Goal: Transaction & Acquisition: Subscribe to service/newsletter

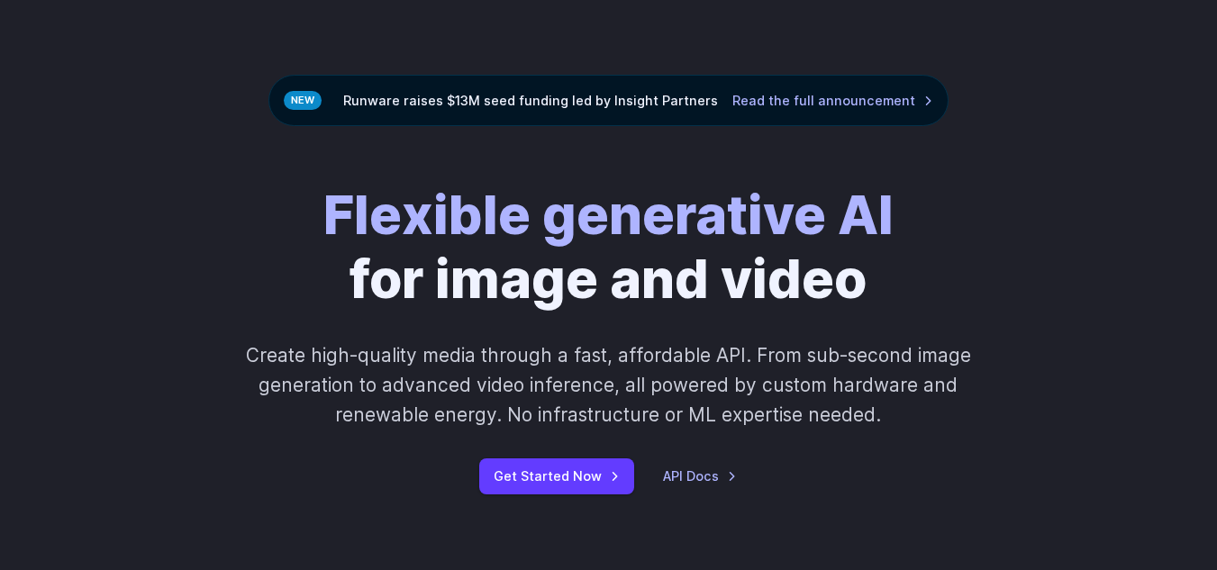
scroll to position [180, 0]
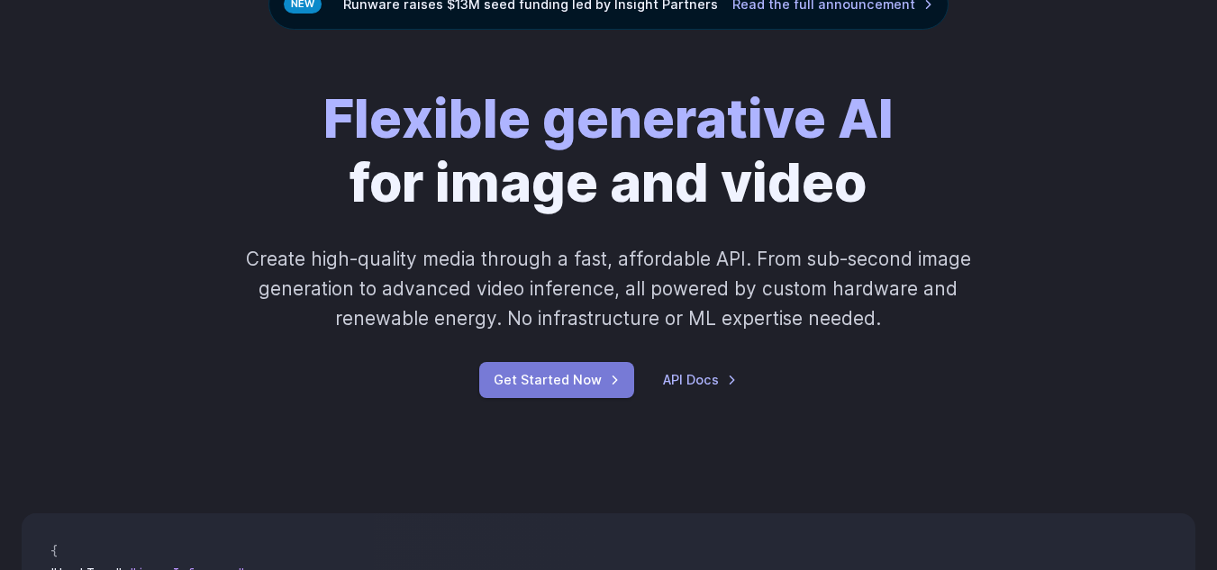
click at [609, 377] on link "Get Started Now" at bounding box center [556, 379] width 155 height 35
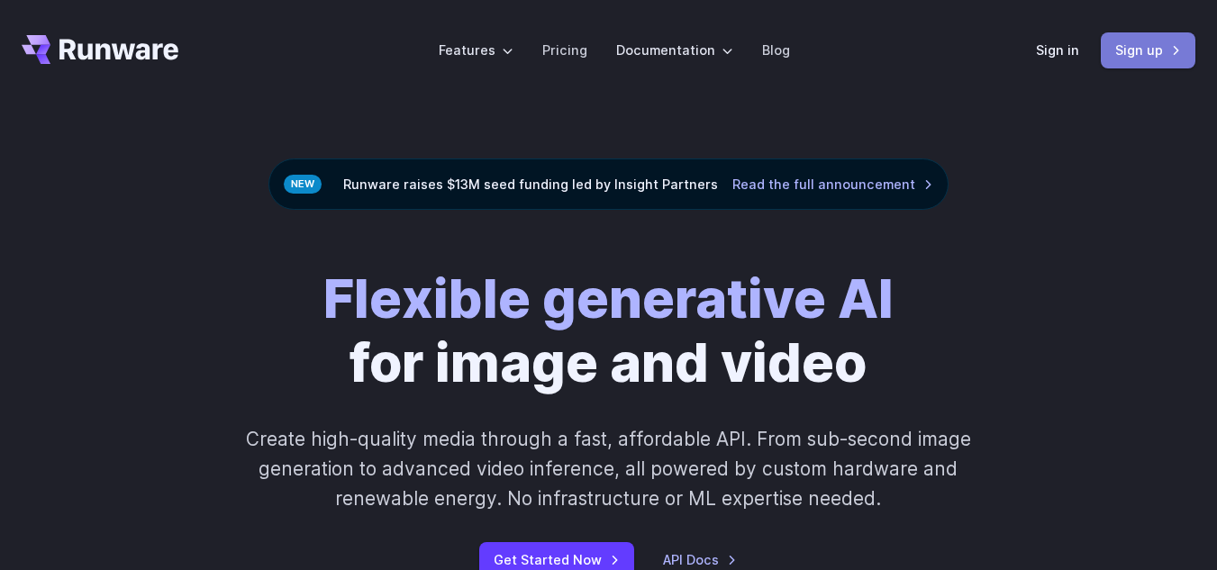
click at [1172, 54] on link "Sign up" at bounding box center [1147, 49] width 95 height 35
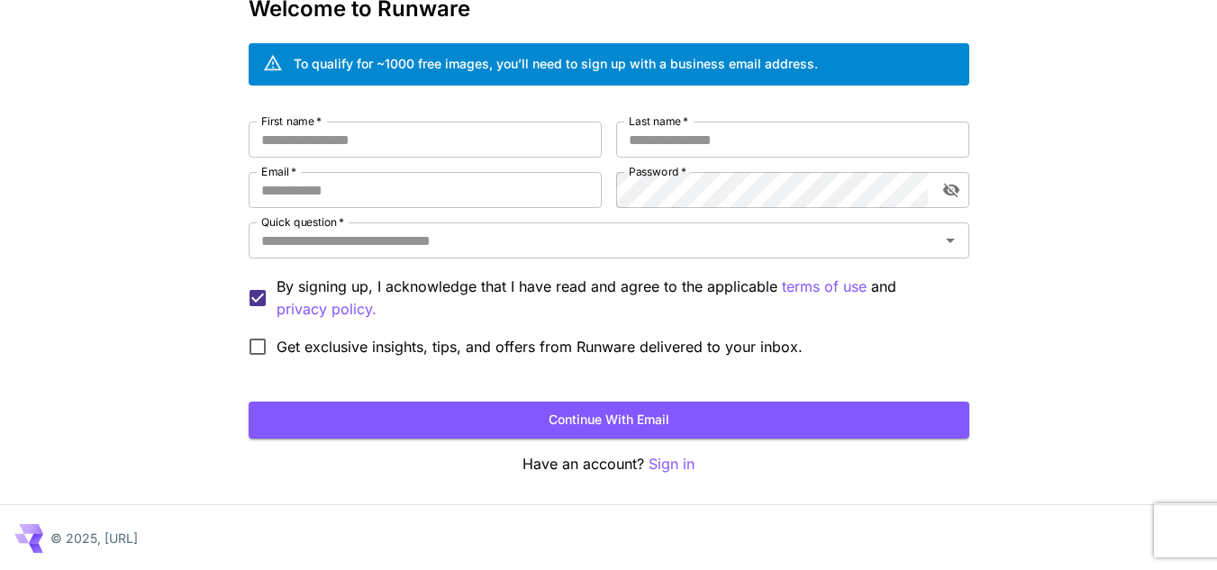
scroll to position [108, 0]
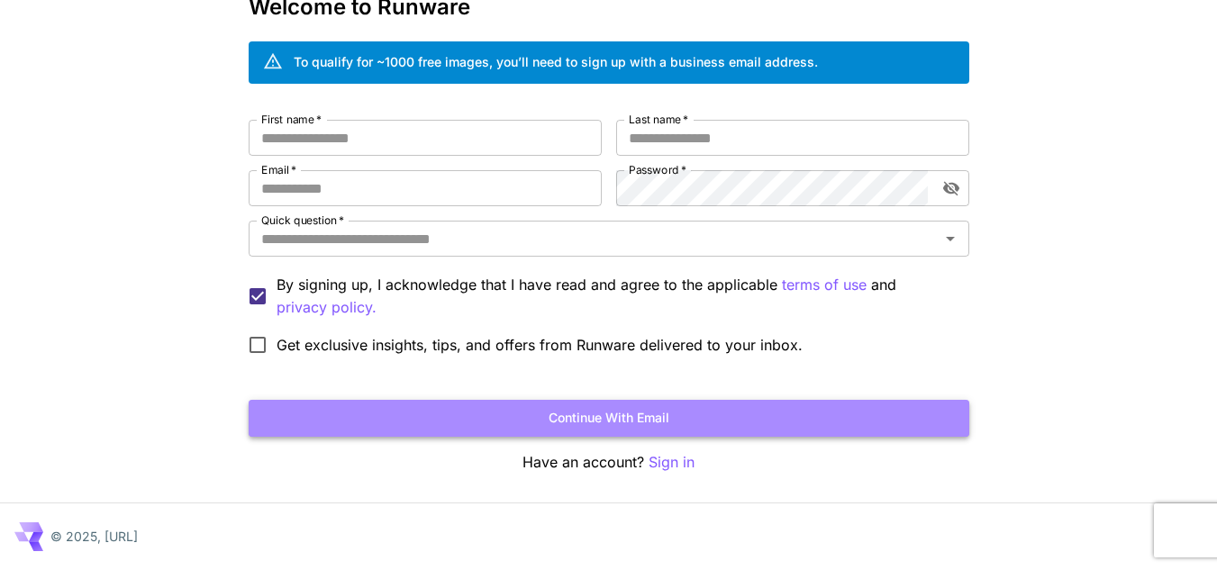
click at [678, 423] on button "Continue with email" at bounding box center [609, 418] width 720 height 37
click at [678, 422] on button "Continue with email" at bounding box center [609, 418] width 720 height 37
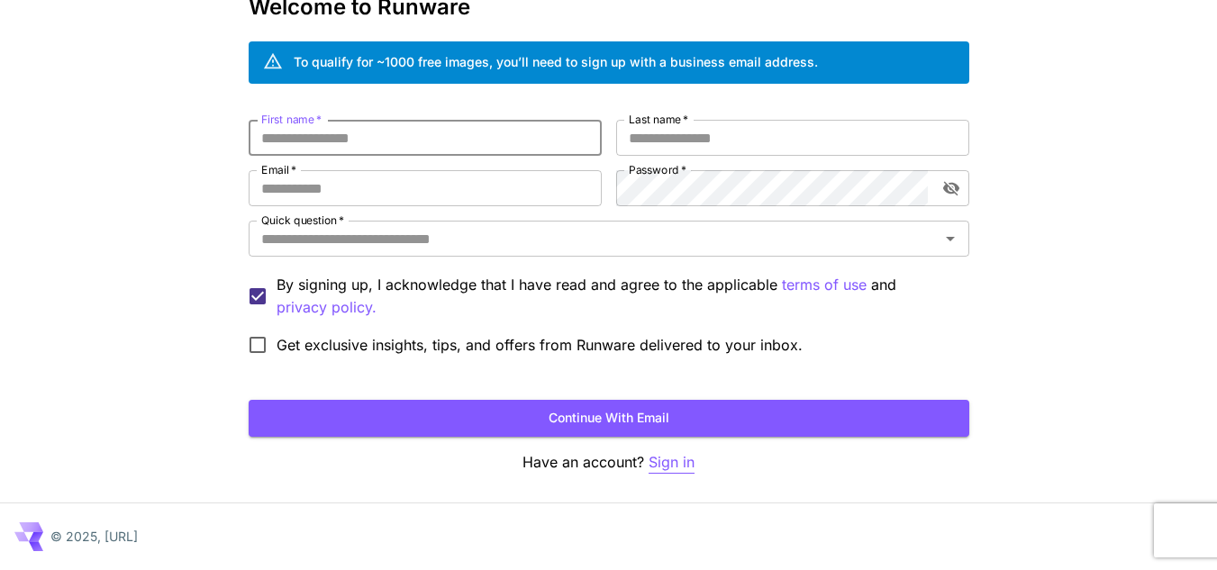
click at [666, 458] on p "Sign in" at bounding box center [671, 462] width 46 height 23
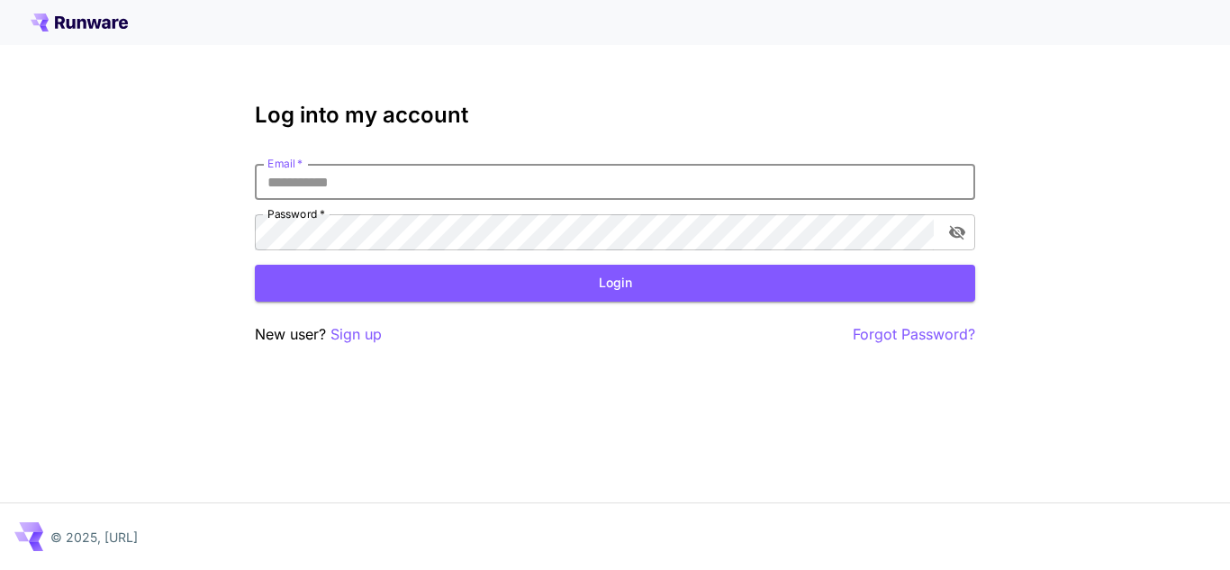
click at [570, 182] on input "Email   *" at bounding box center [615, 182] width 720 height 36
type input "**********"
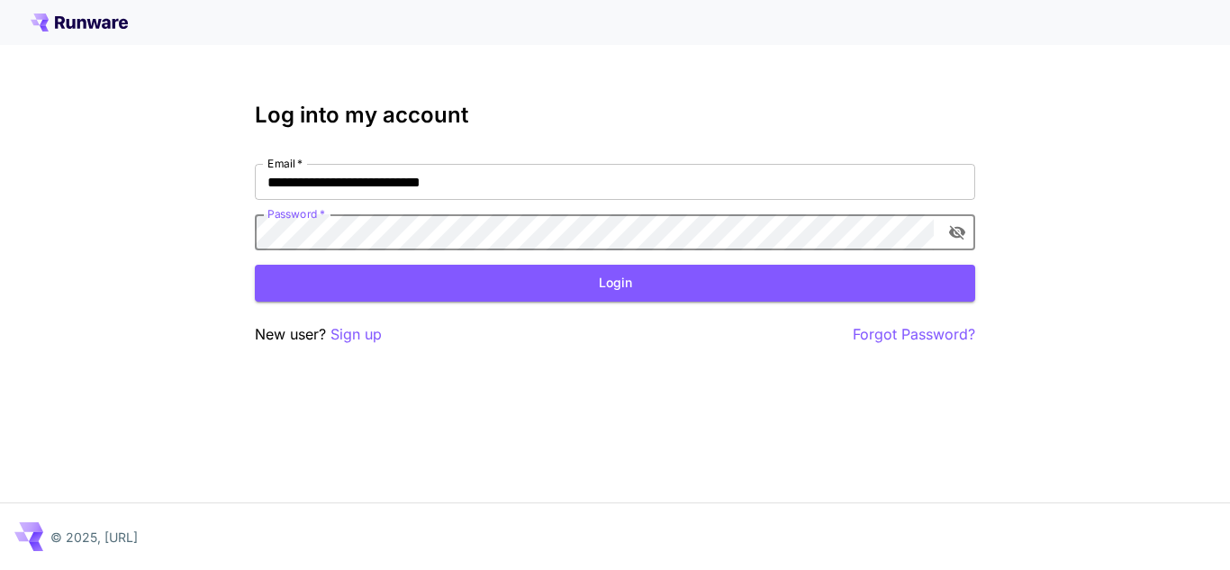
click at [964, 237] on icon "toggle password visibility" at bounding box center [957, 232] width 18 height 18
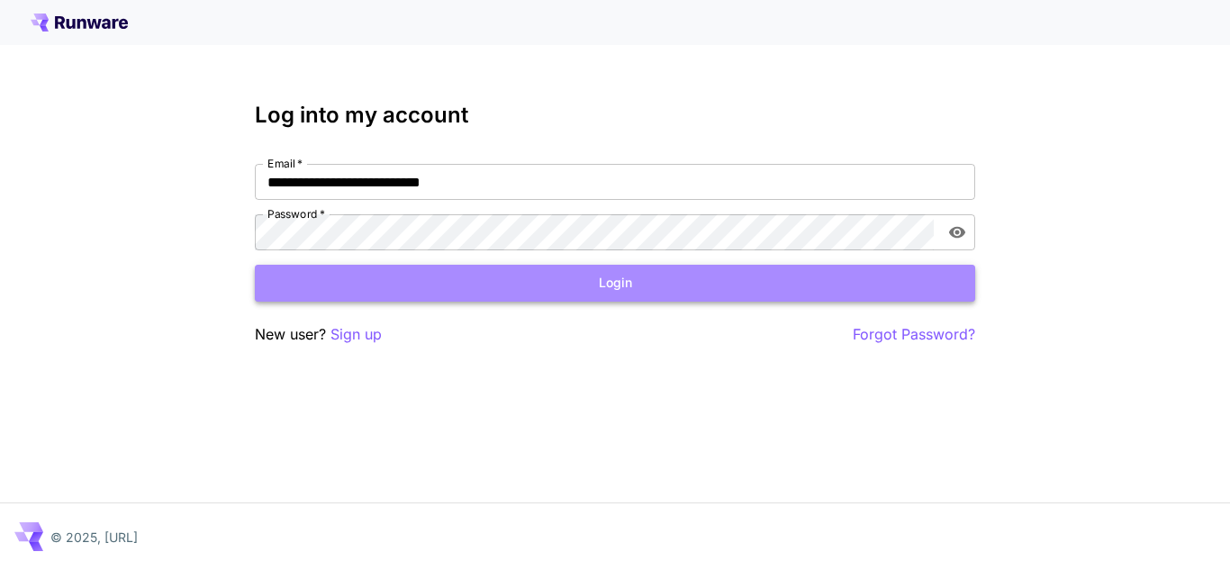
click at [772, 273] on button "Login" at bounding box center [615, 283] width 720 height 37
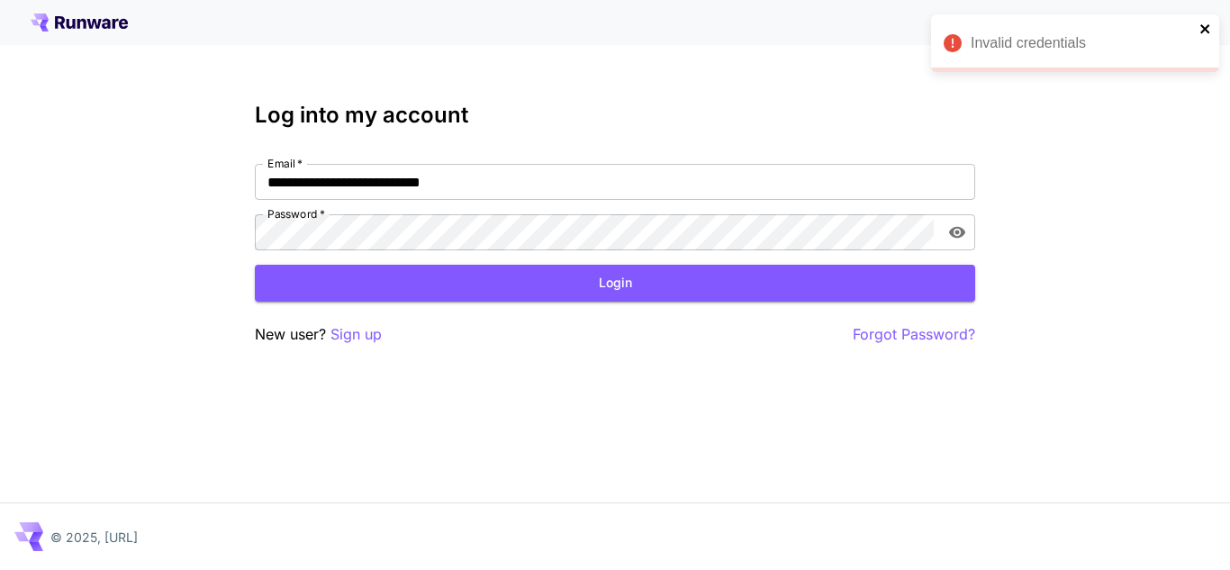
click at [1205, 27] on icon "close" at bounding box center [1205, 29] width 13 height 14
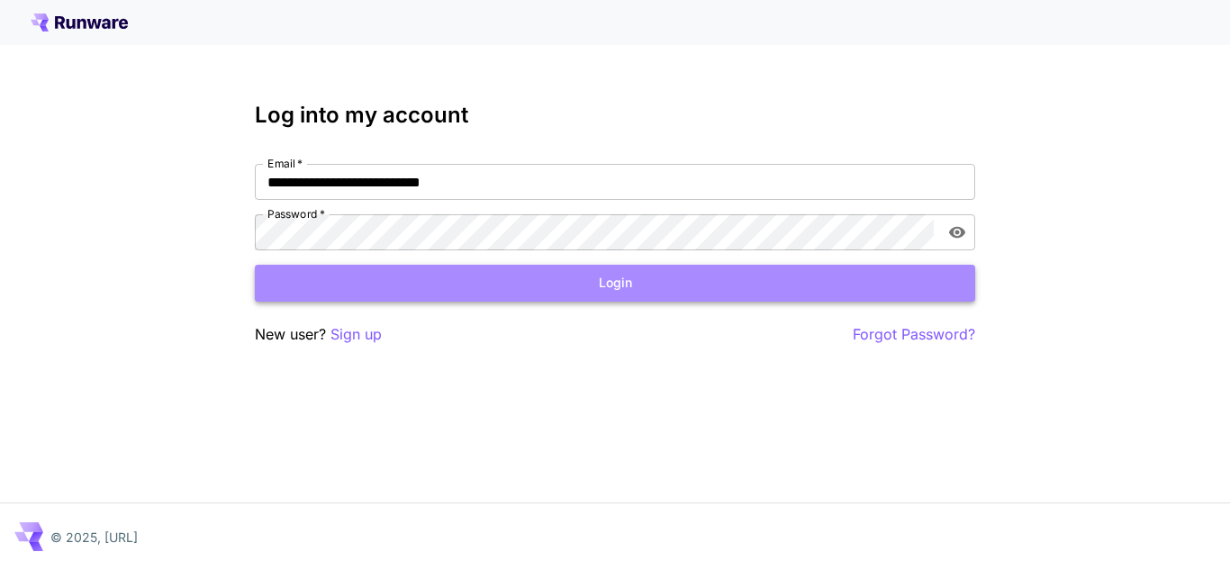
click at [659, 294] on button "Login" at bounding box center [615, 283] width 720 height 37
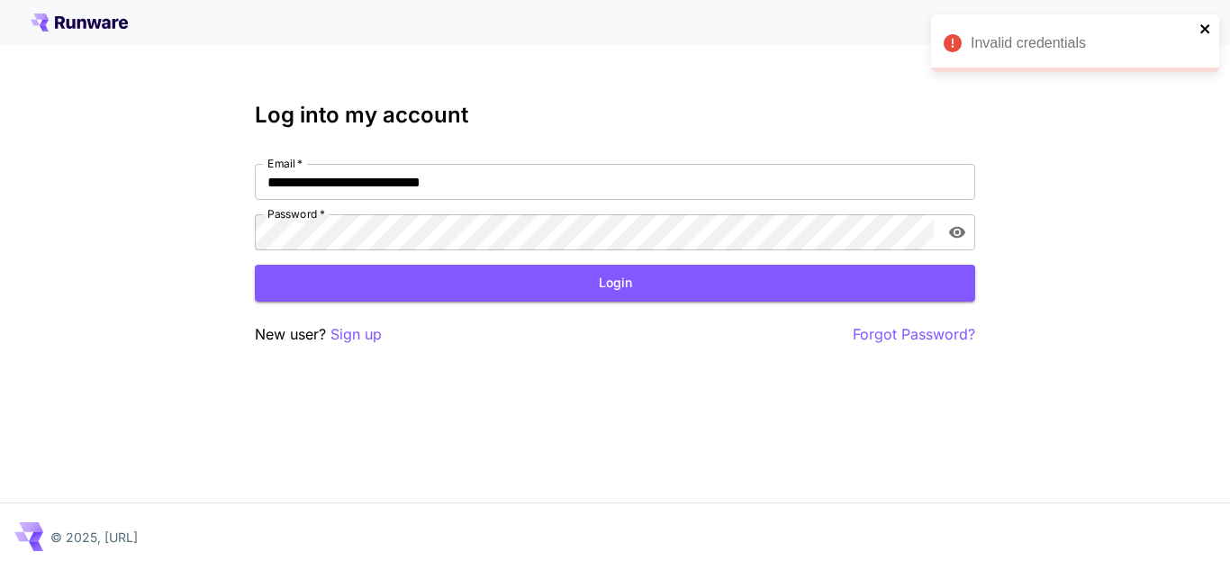
click at [1207, 31] on icon "close" at bounding box center [1204, 28] width 9 height 9
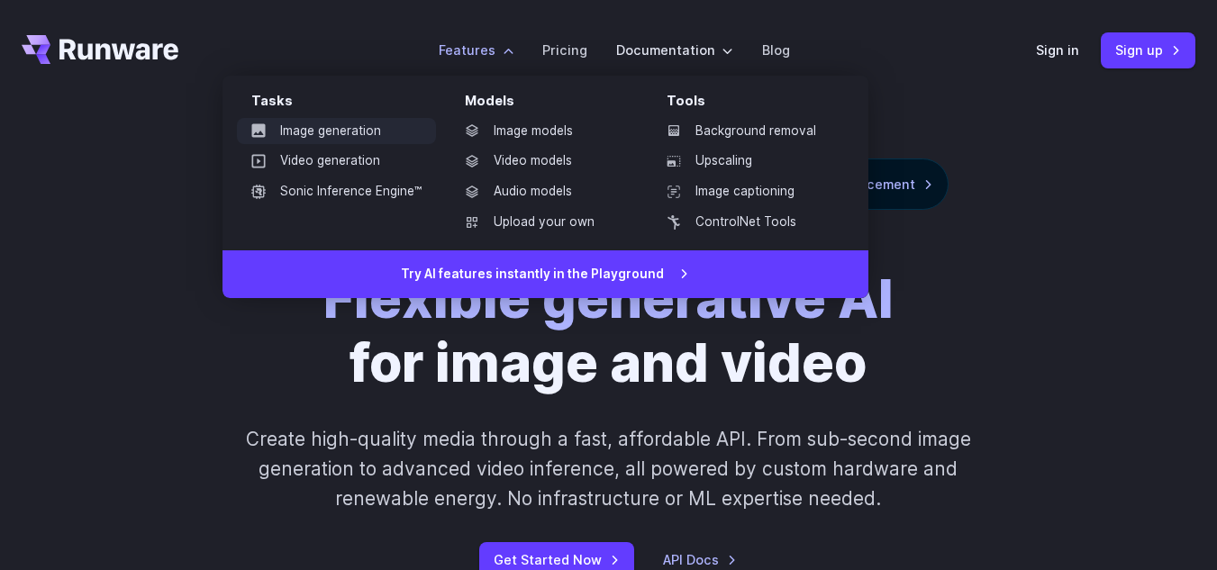
click at [375, 134] on link "Image generation" at bounding box center [336, 131] width 199 height 27
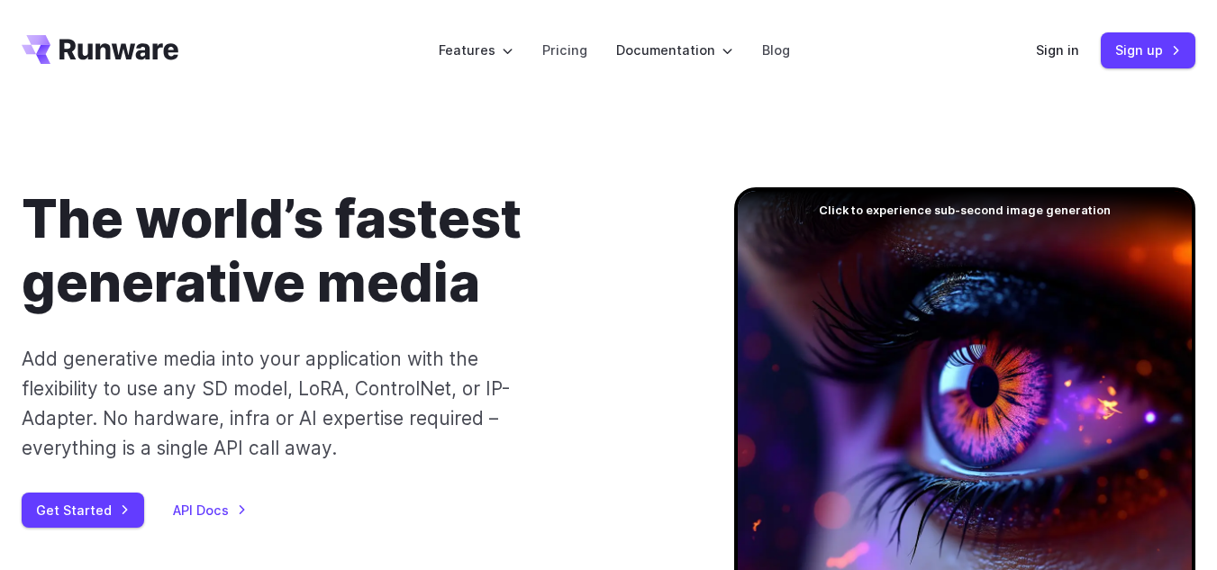
scroll to position [90, 0]
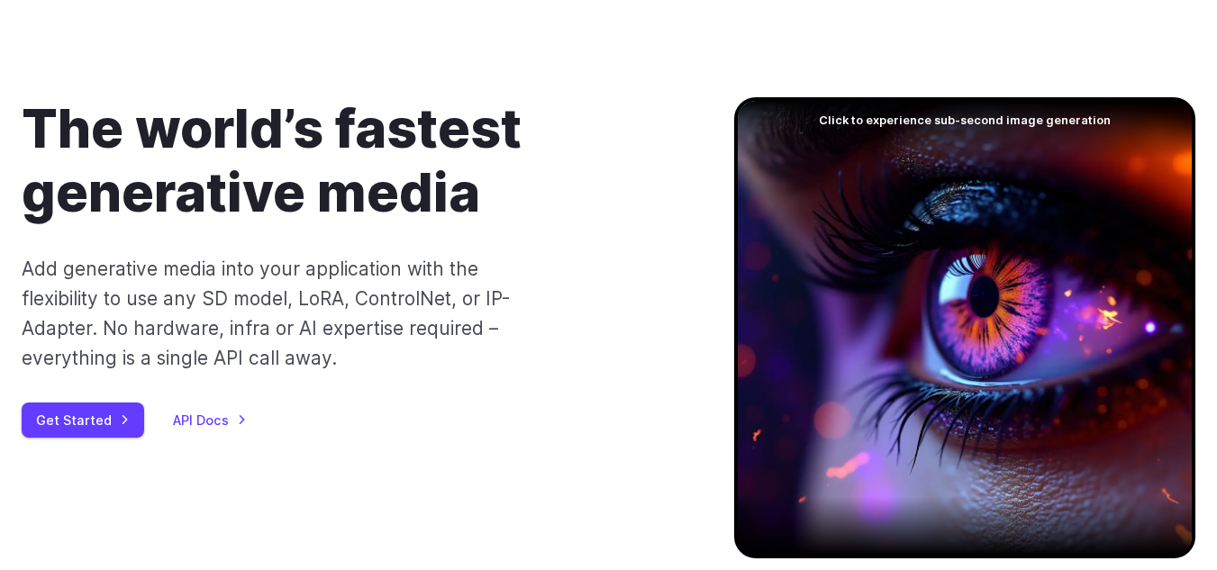
click at [966, 266] on div at bounding box center [964, 327] width 461 height 461
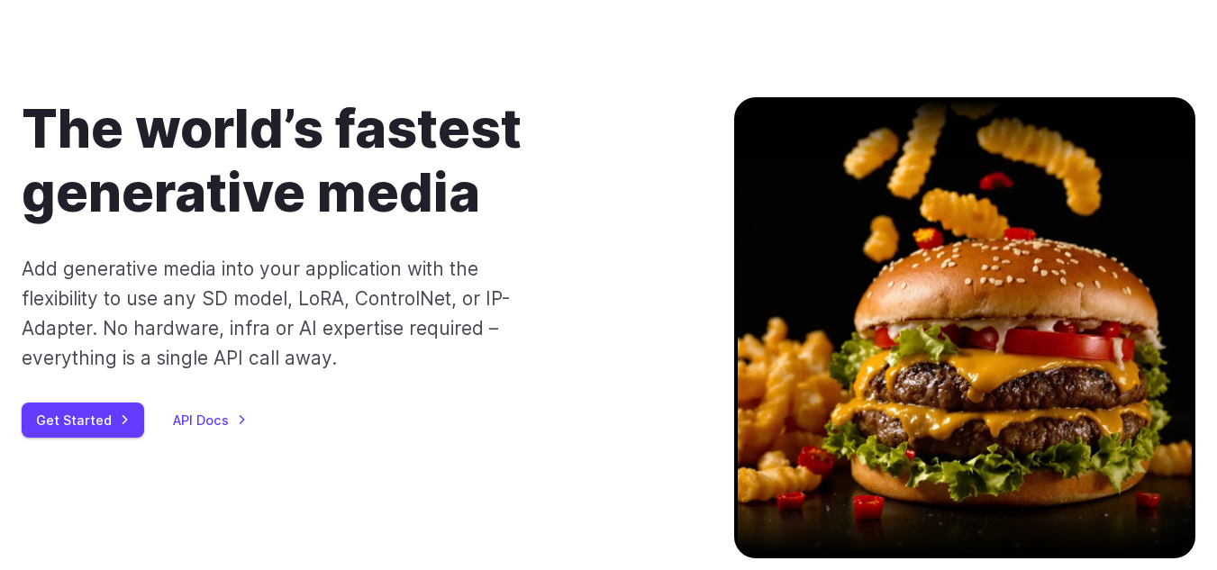
click at [966, 268] on div at bounding box center [964, 327] width 461 height 461
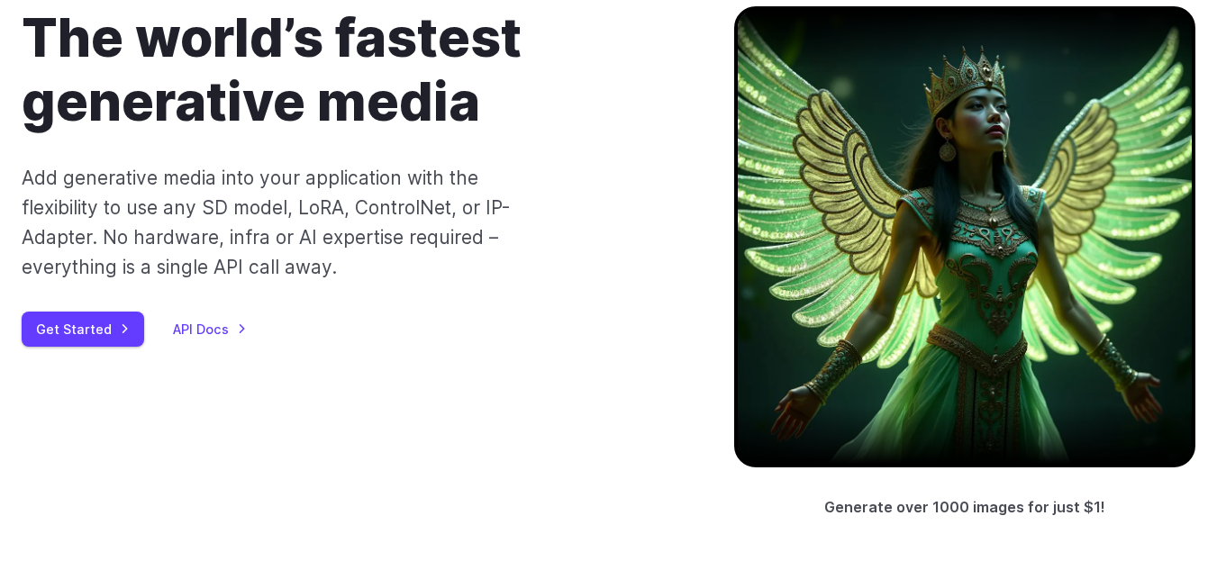
scroll to position [0, 0]
